Goal: Navigation & Orientation: Find specific page/section

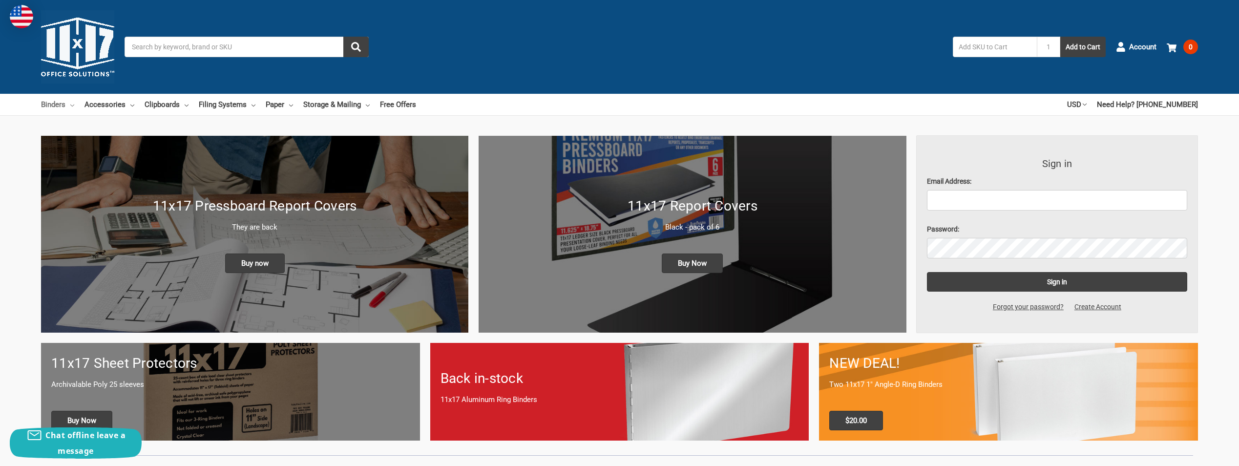
drag, startPoint x: 0, startPoint y: 0, endPoint x: 63, endPoint y: 107, distance: 123.9
click at [63, 107] on link "Binders" at bounding box center [57, 104] width 33 height 21
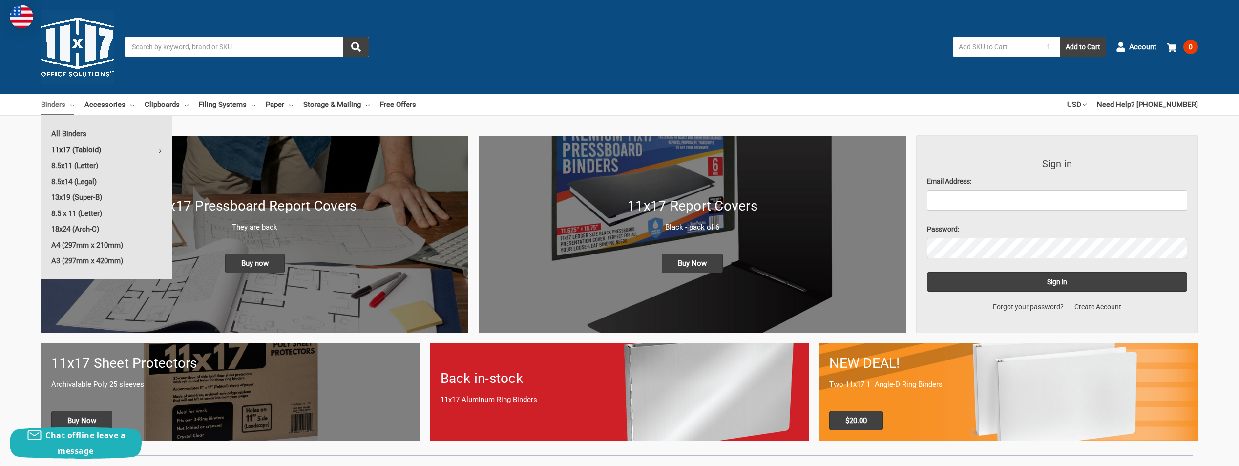
click at [64, 149] on link "11x17 (Tabloid)" at bounding box center [106, 150] width 131 height 16
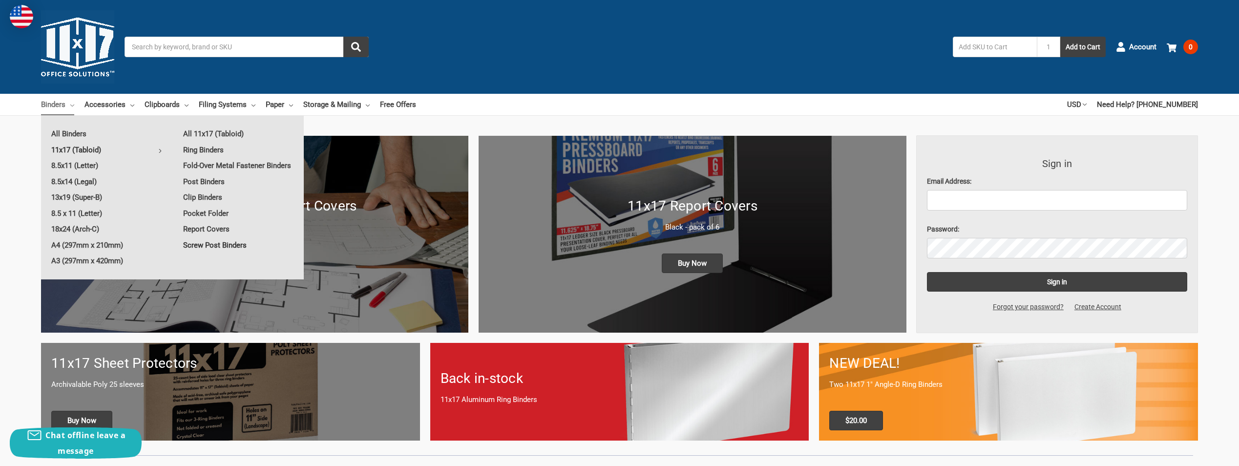
click at [215, 246] on link "Screw Post Binders" at bounding box center [238, 245] width 131 height 16
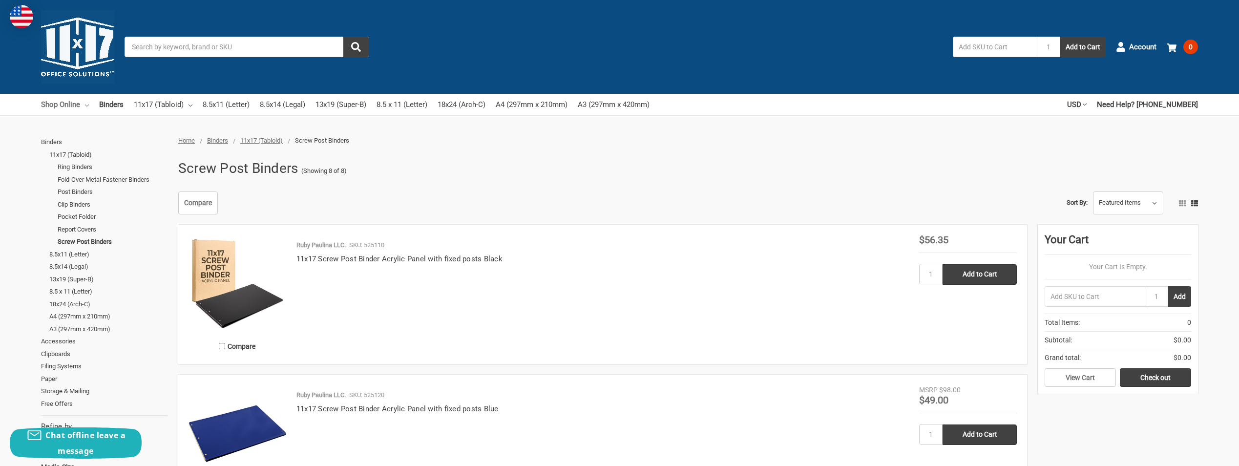
click at [60, 106] on link "Shop Online" at bounding box center [65, 104] width 48 height 21
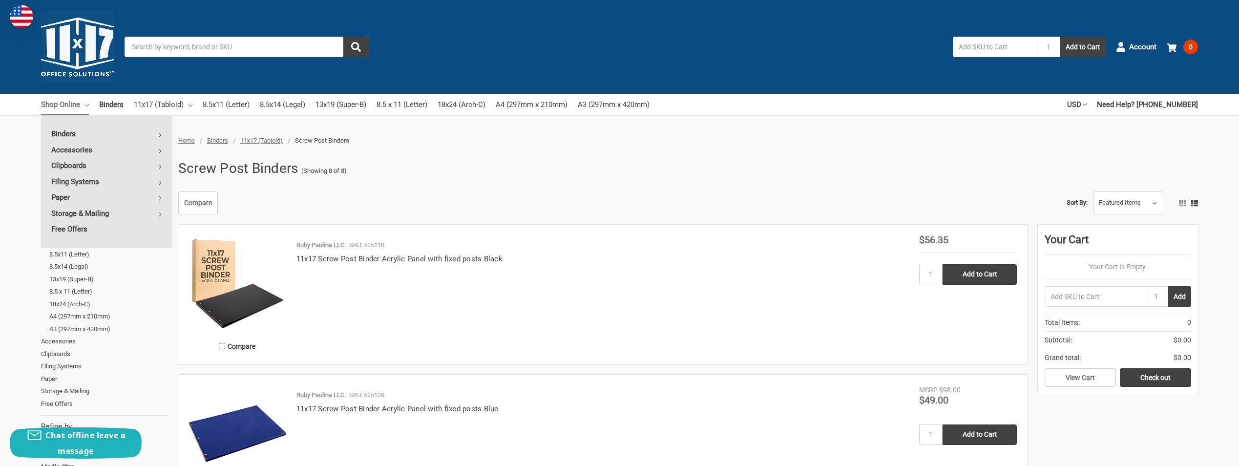
click at [62, 134] on link "Binders" at bounding box center [106, 134] width 131 height 16
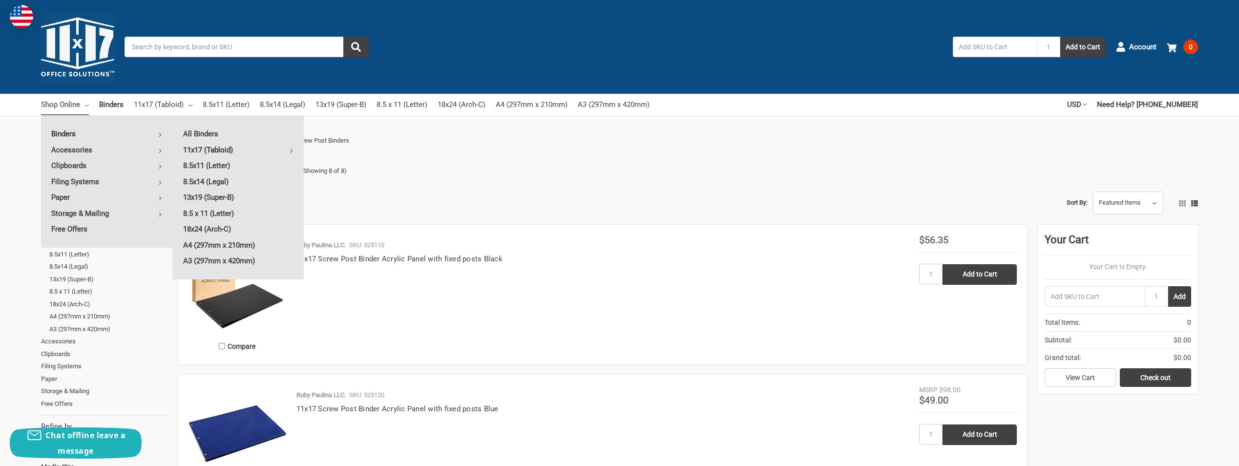
click at [194, 148] on link "11x17 (Tabloid)" at bounding box center [238, 150] width 131 height 16
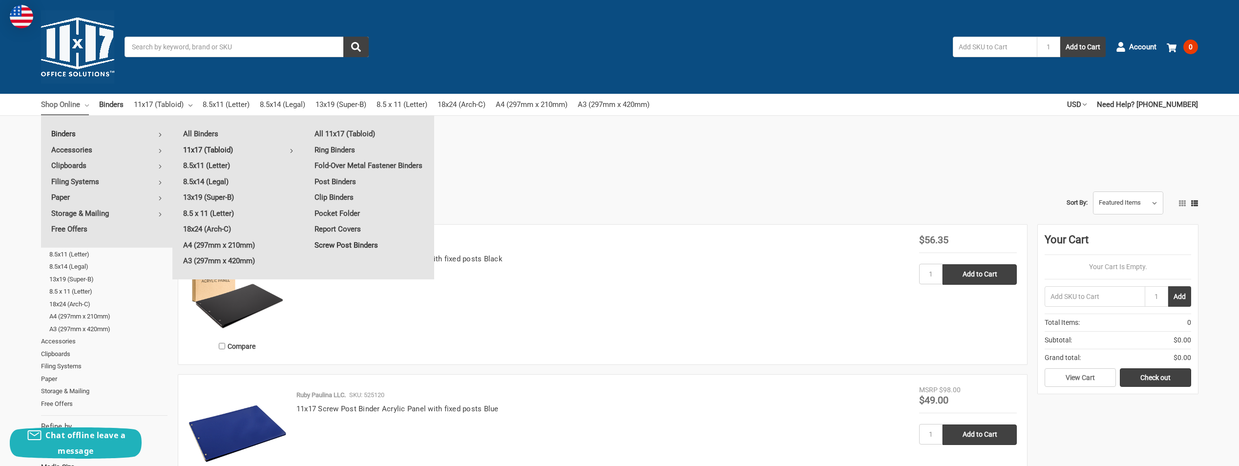
click at [347, 246] on link "Screw Post Binders" at bounding box center [369, 245] width 130 height 16
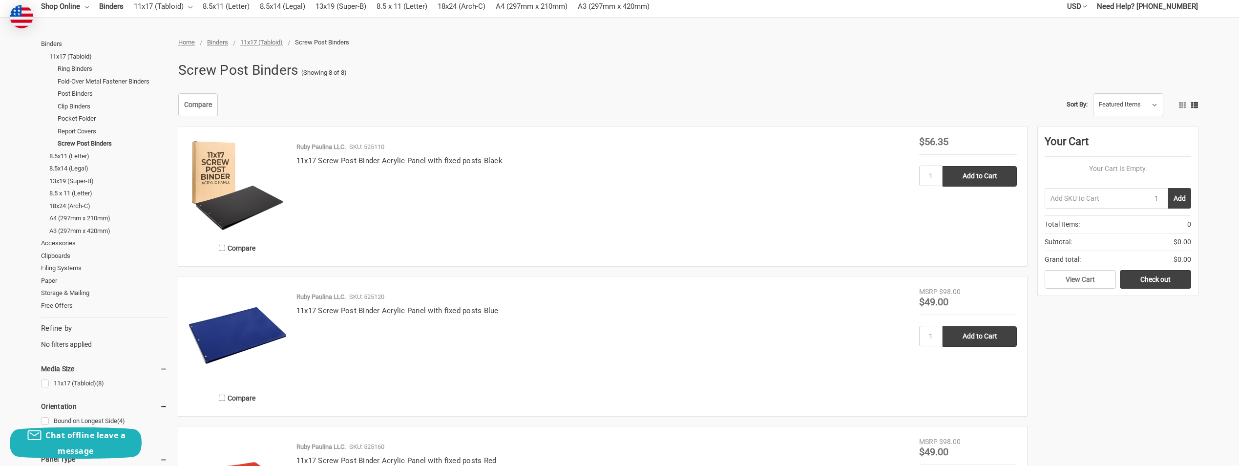
scroll to position [98, 0]
click at [73, 10] on link "Shop Online" at bounding box center [65, 6] width 48 height 21
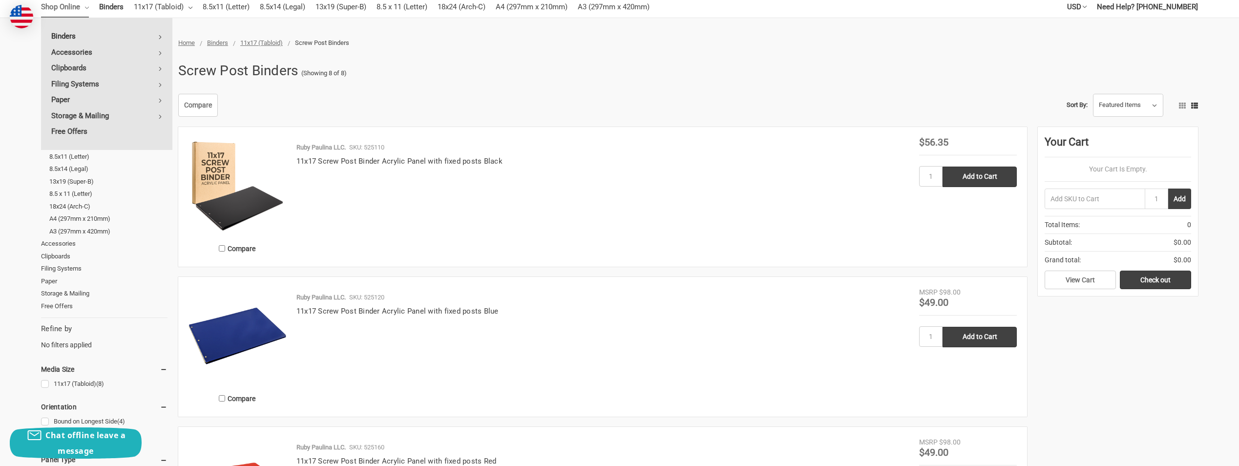
click at [77, 40] on link "Binders" at bounding box center [106, 36] width 131 height 16
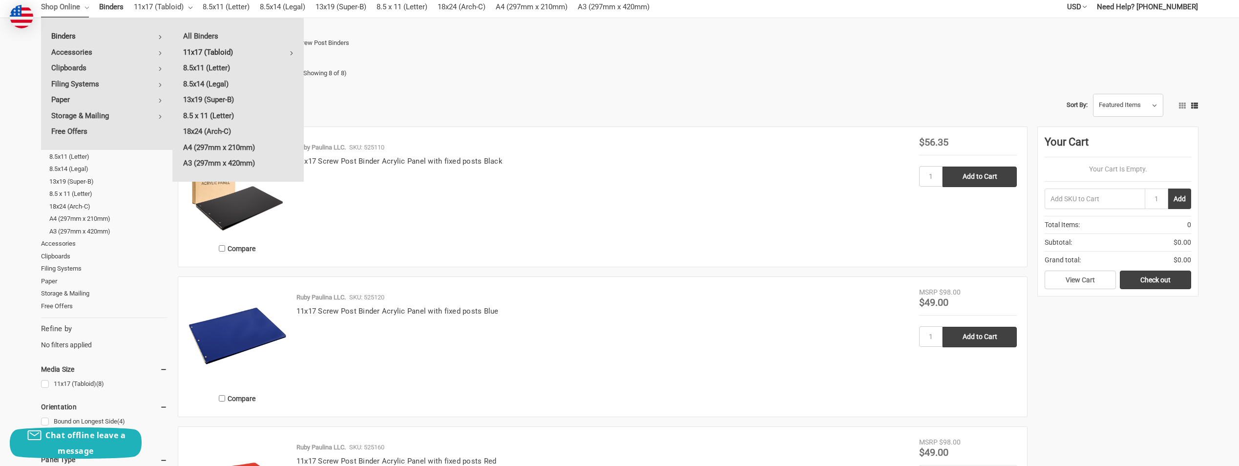
click at [207, 55] on link "11x17 (Tabloid)" at bounding box center [238, 52] width 131 height 16
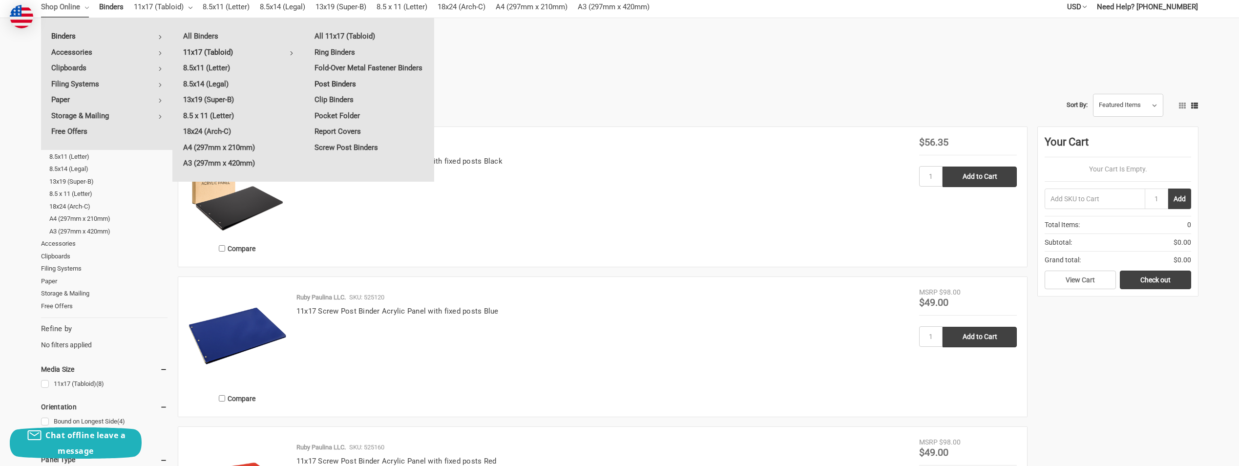
click at [339, 86] on link "Post Binders" at bounding box center [369, 84] width 130 height 16
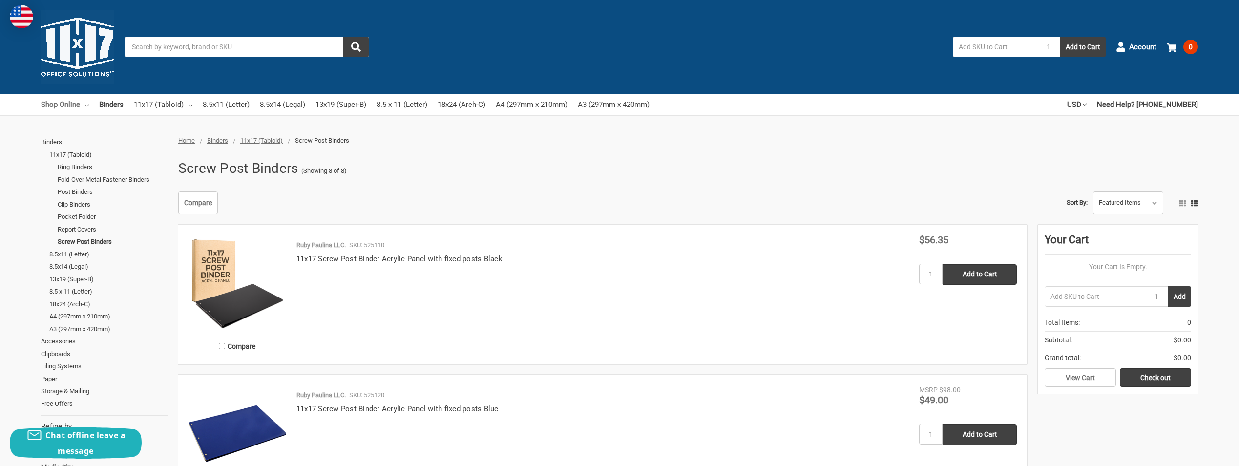
click at [70, 106] on link "Shop Online" at bounding box center [65, 104] width 48 height 21
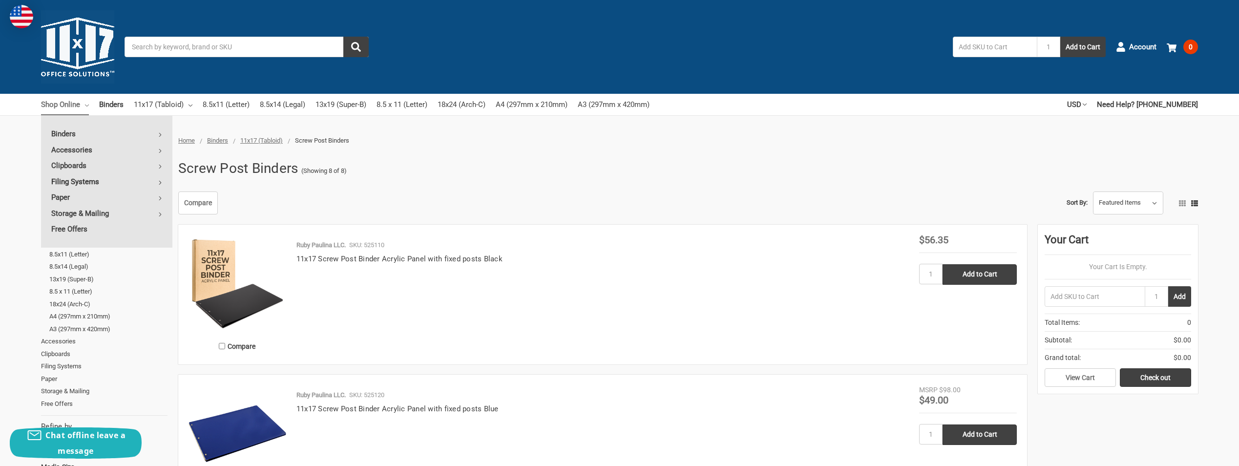
click at [81, 185] on link "Filing Systems" at bounding box center [106, 182] width 131 height 16
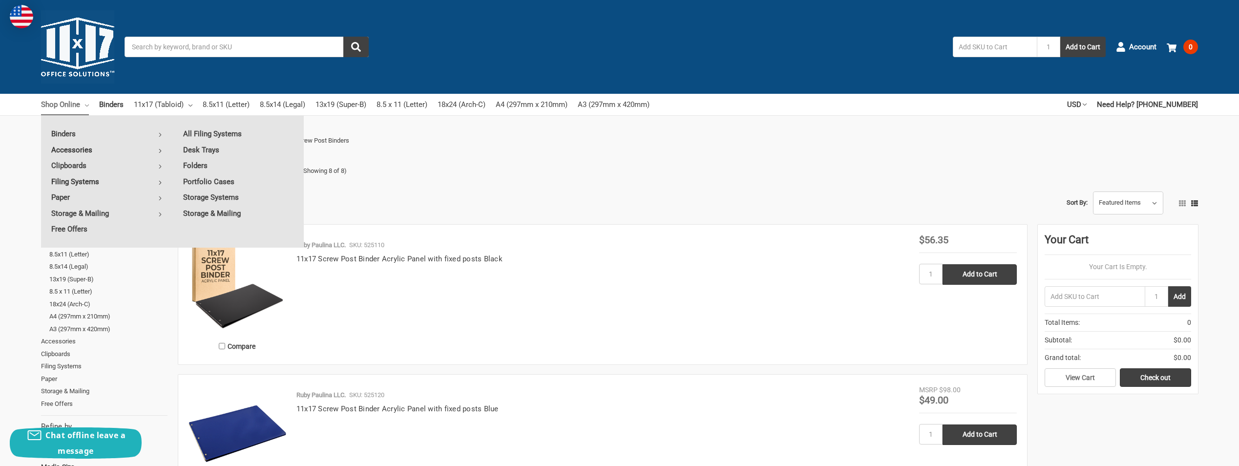
click at [82, 152] on link "Accessories" at bounding box center [106, 150] width 131 height 16
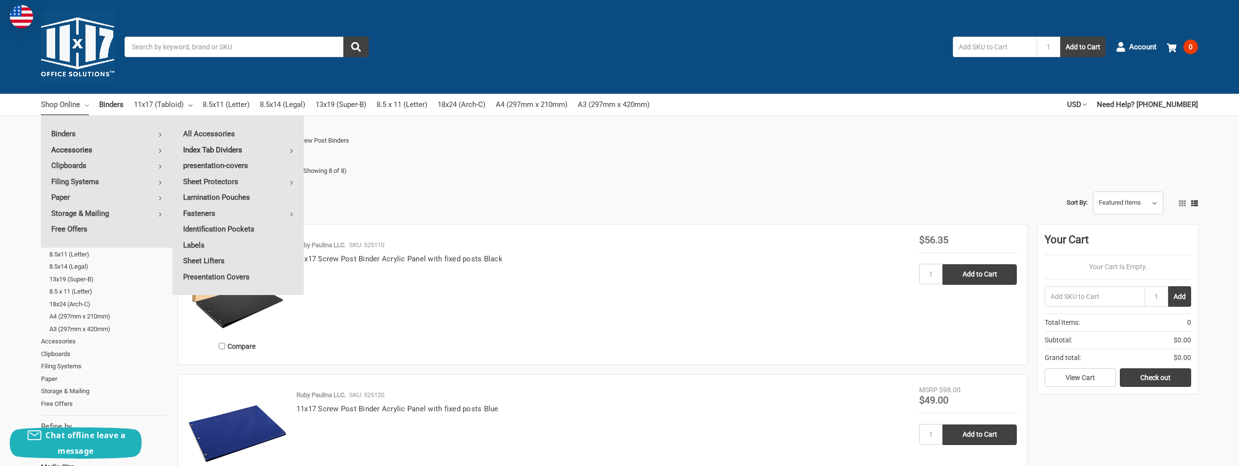
click at [201, 151] on link "Index Tab Dividers" at bounding box center [238, 150] width 131 height 16
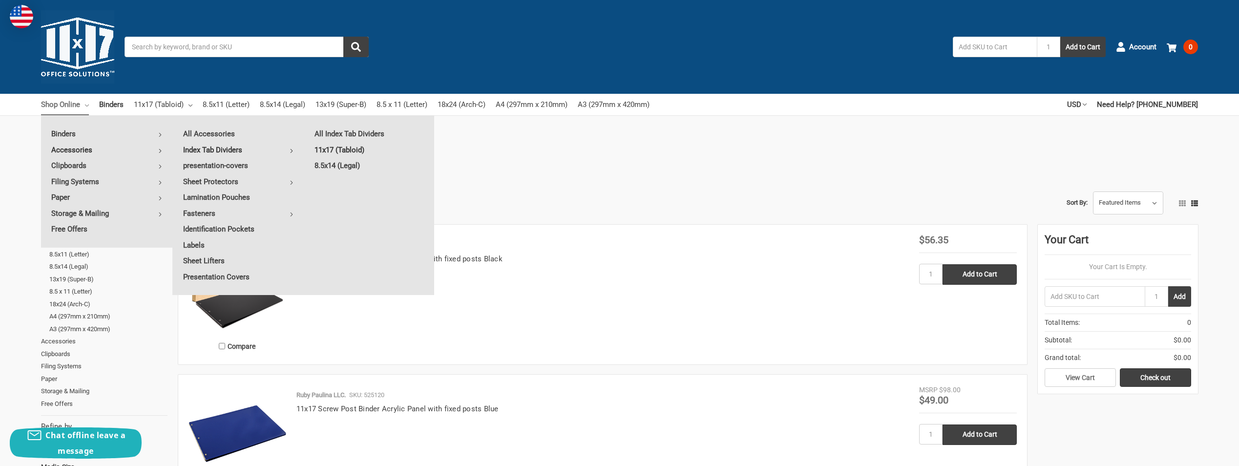
click at [344, 150] on link "11x17 (Tabloid)" at bounding box center [369, 150] width 130 height 16
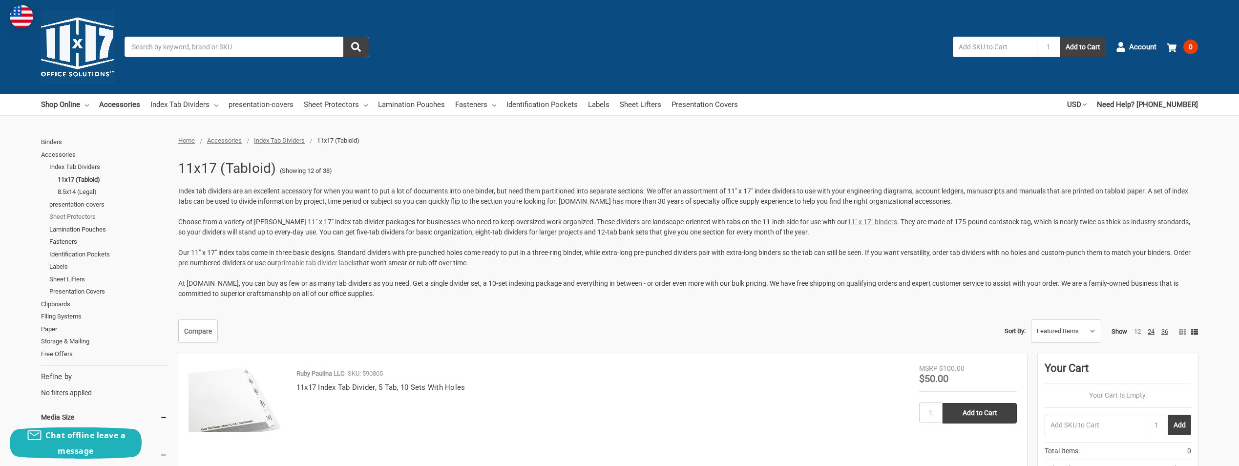
click at [90, 216] on link "Sheet Protectors" at bounding box center [108, 217] width 118 height 13
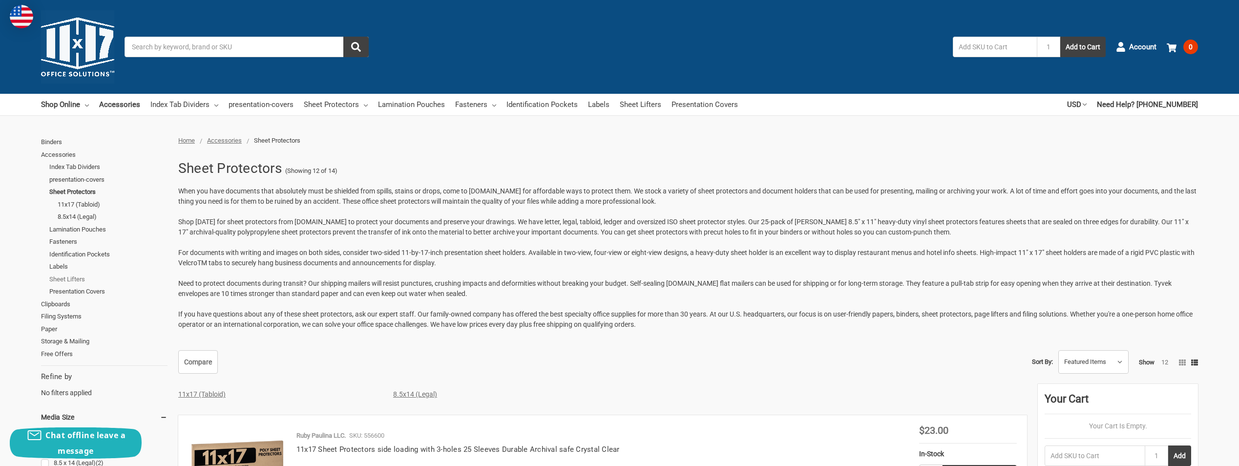
click at [74, 279] on link "Sheet Lifters" at bounding box center [108, 279] width 118 height 13
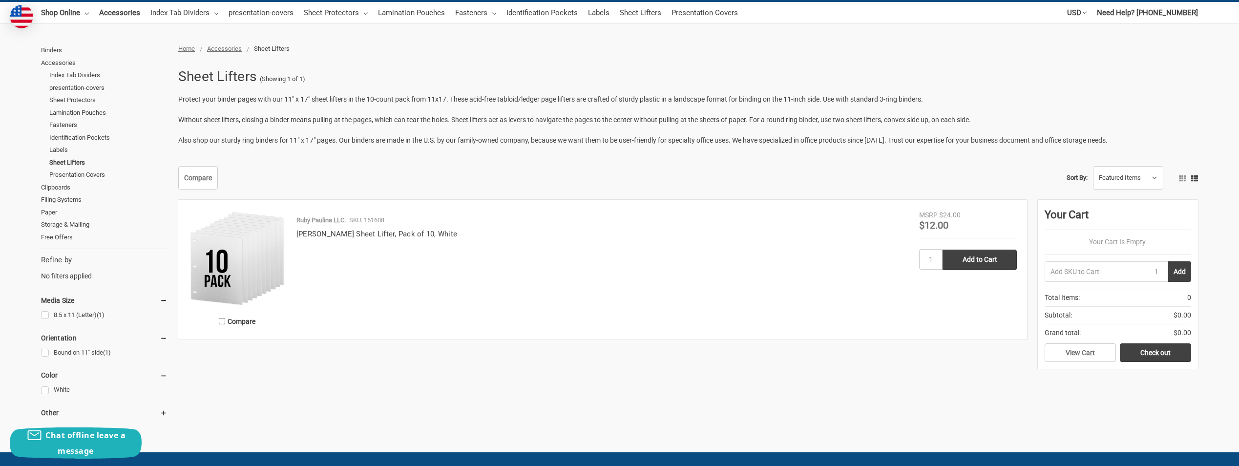
scroll to position [147, 0]
